Goal: Navigation & Orientation: Find specific page/section

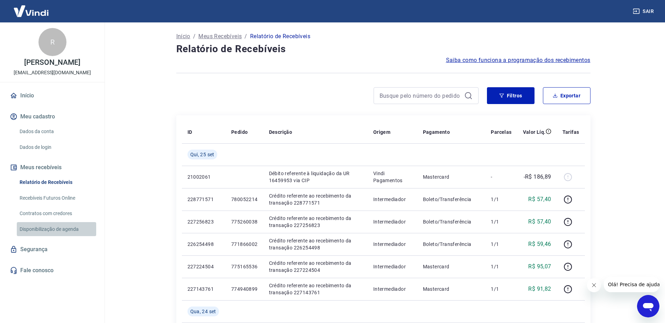
click at [45, 236] on link "Disponibilização de agenda" at bounding box center [56, 229] width 79 height 14
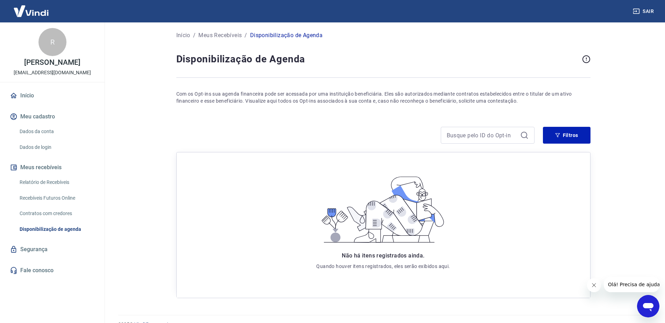
scroll to position [15, 0]
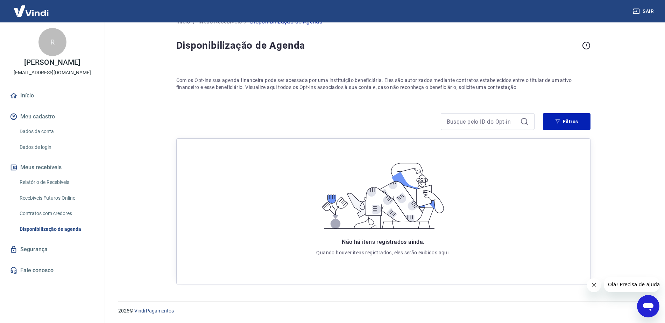
click at [39, 138] on link "Dados da conta" at bounding box center [56, 131] width 79 height 14
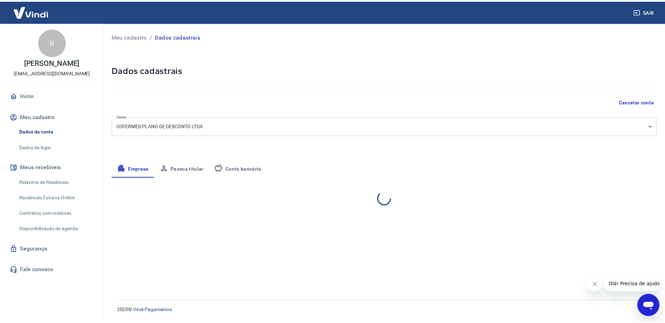
select select "SC"
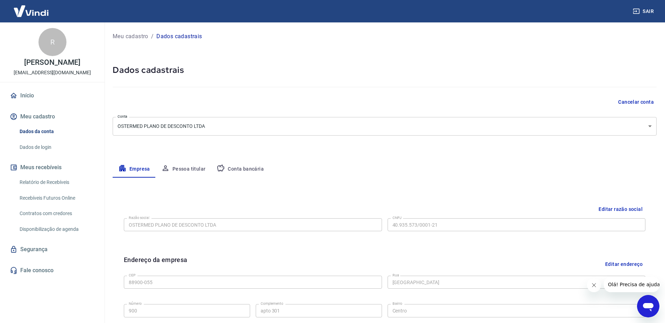
click at [26, 102] on link "Início" at bounding box center [52, 95] width 88 height 15
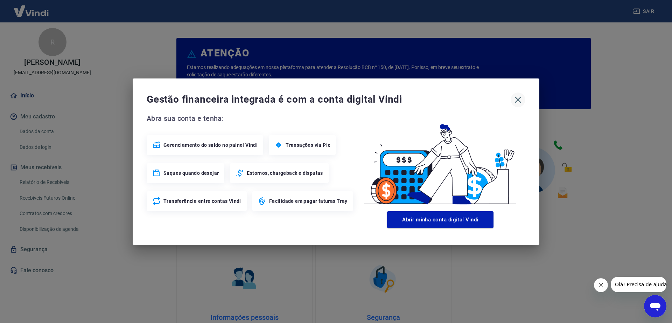
click at [515, 96] on icon "button" at bounding box center [518, 99] width 11 height 11
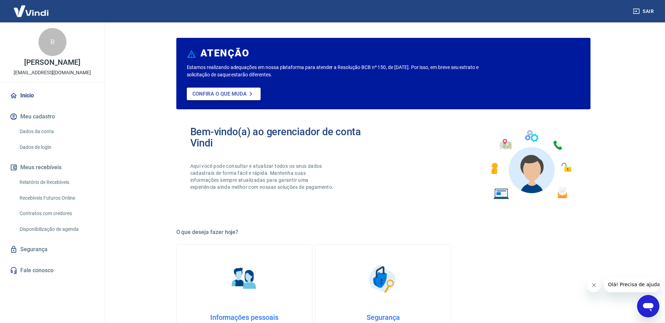
click at [245, 98] on link "Confira o que muda" at bounding box center [224, 94] width 74 height 13
